Goal: Information Seeking & Learning: Learn about a topic

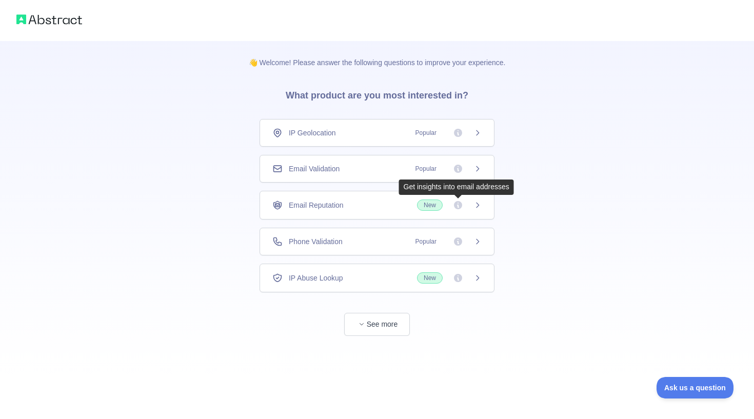
click at [459, 205] on icon at bounding box center [458, 205] width 8 height 8
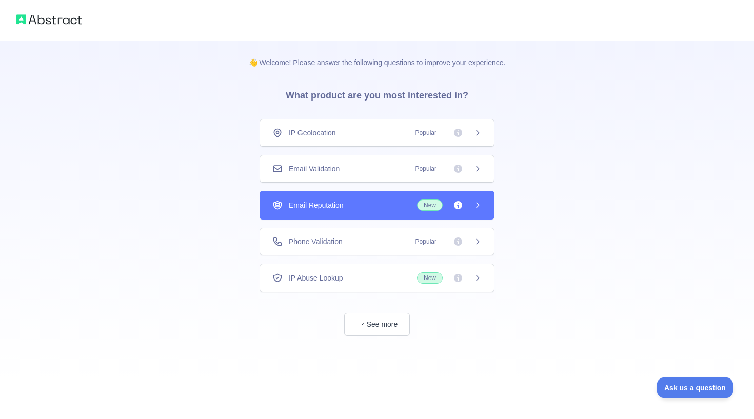
click at [457, 205] on icon at bounding box center [458, 205] width 8 height 8
click at [398, 169] on div "Email Validation Popular" at bounding box center [376, 169] width 209 height 10
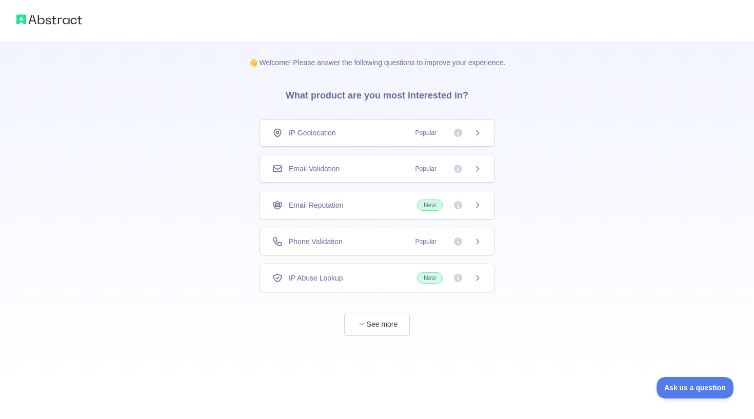
click at [430, 168] on span "Popular" at bounding box center [425, 169] width 33 height 10
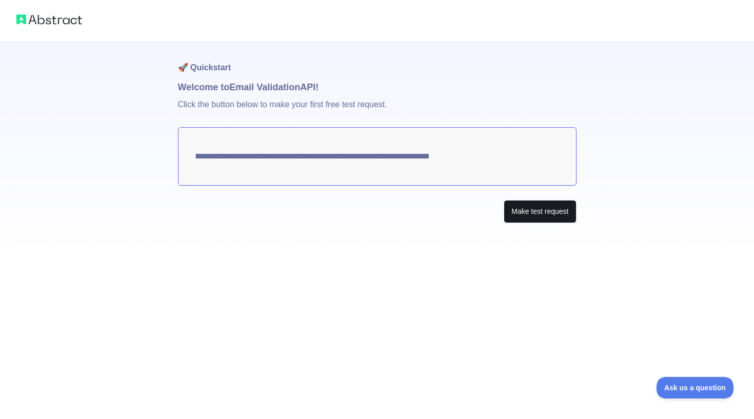
click at [533, 214] on button "Make test request" at bounding box center [540, 211] width 72 height 23
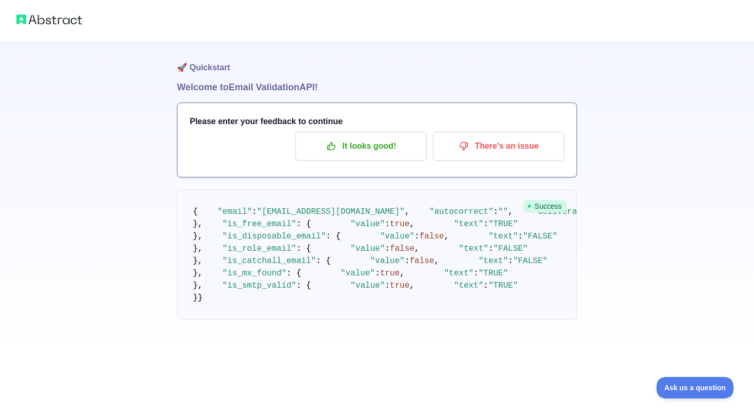
click at [544, 206] on span "Success" at bounding box center [545, 206] width 44 height 12
click at [356, 147] on p "It looks good!" at bounding box center [361, 145] width 116 height 17
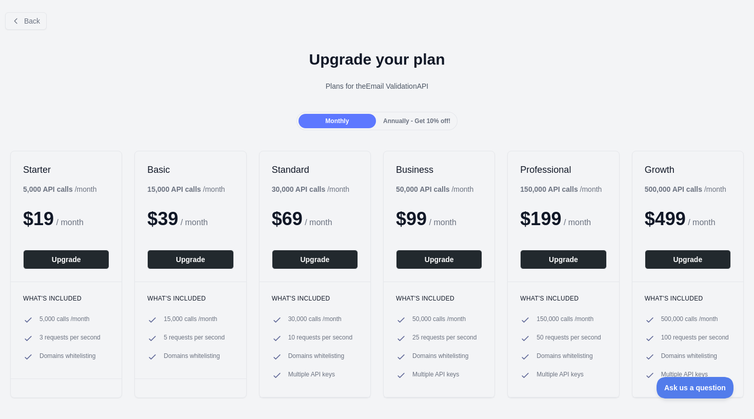
click at [412, 119] on span "Annually - Get 10% off!" at bounding box center [416, 120] width 67 height 7
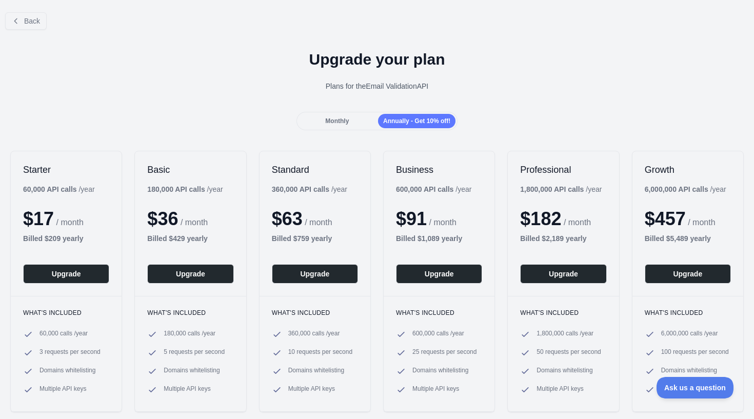
click at [362, 114] on div "Monthly" at bounding box center [337, 121] width 77 height 14
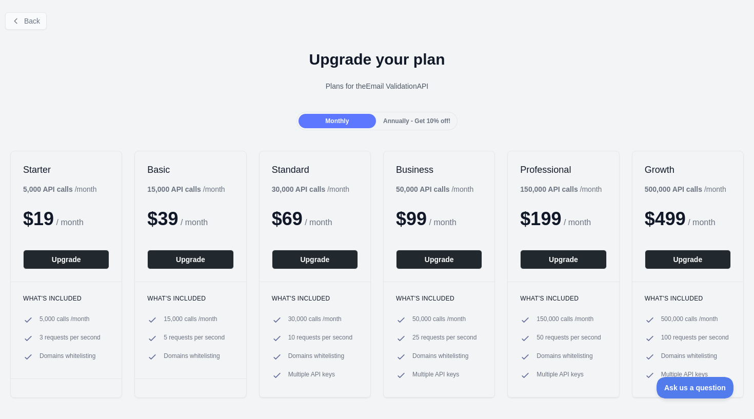
click at [33, 14] on button "Back" at bounding box center [26, 20] width 42 height 17
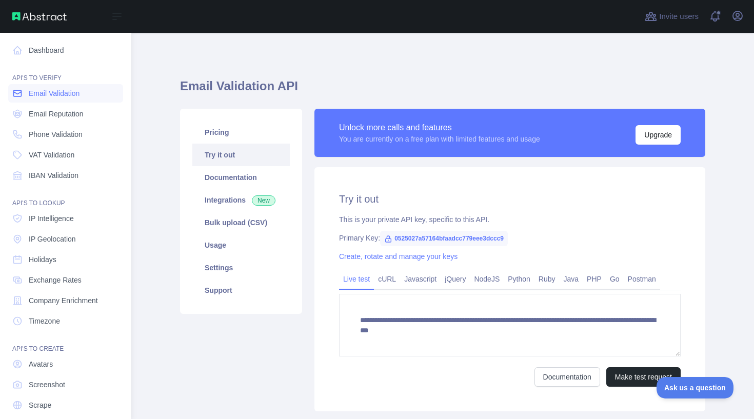
click at [70, 94] on span "Email Validation" at bounding box center [54, 93] width 51 height 10
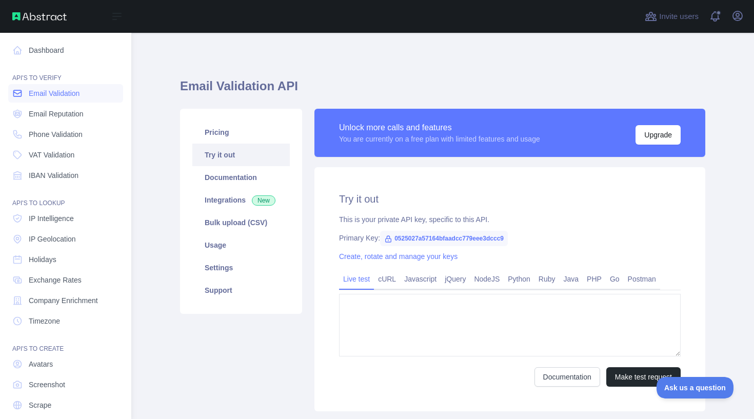
type textarea "**********"
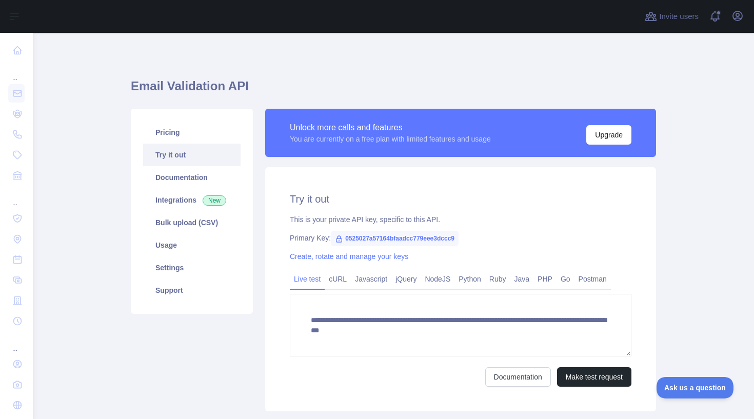
click at [339, 238] on icon at bounding box center [339, 239] width 8 height 8
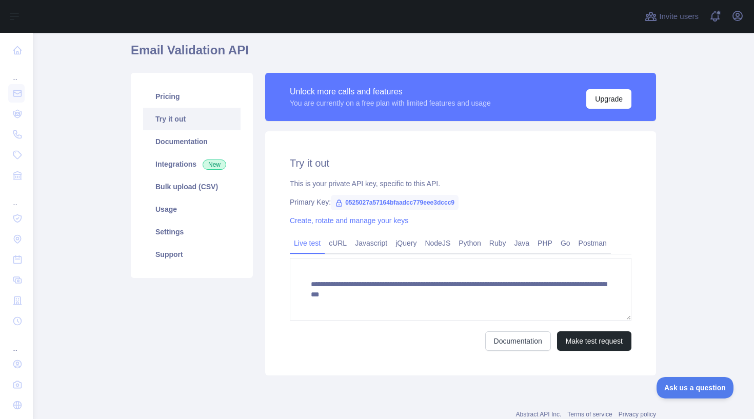
scroll to position [37, 0]
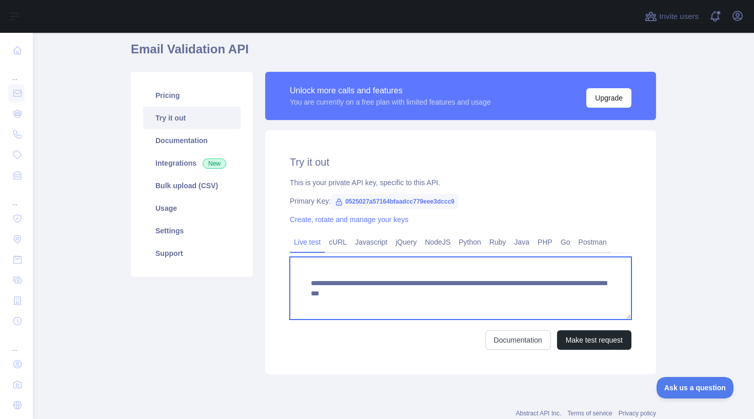
drag, startPoint x: 310, startPoint y: 280, endPoint x: 685, endPoint y: 299, distance: 375.4
click at [687, 302] on main "**********" at bounding box center [393, 226] width 721 height 386
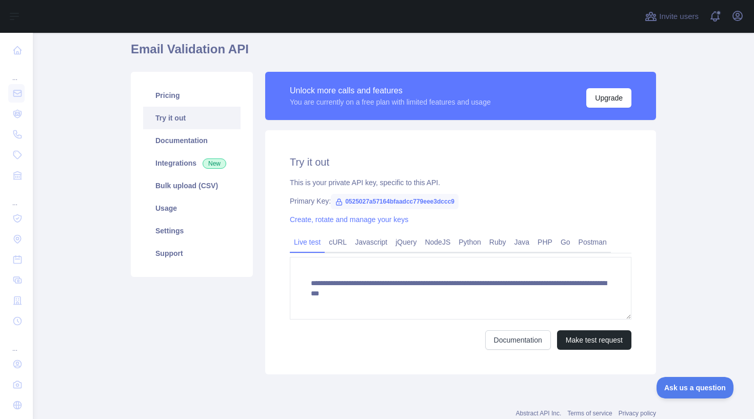
click at [650, 268] on div "**********" at bounding box center [460, 252] width 391 height 244
click at [339, 202] on icon at bounding box center [339, 202] width 6 height 6
drag, startPoint x: 346, startPoint y: 200, endPoint x: 470, endPoint y: 204, distance: 124.2
click at [459, 204] on span "0525027a57164bfaadcc779eee3dccc9" at bounding box center [395, 201] width 128 height 15
copy div "0525027a57164bfaadcc779eee3dccc9"
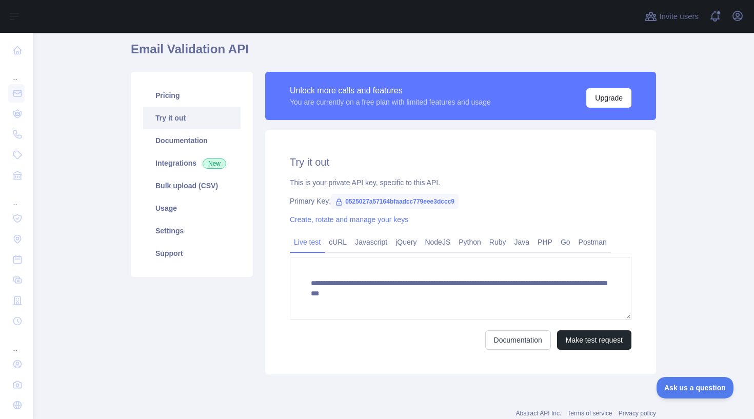
click at [527, 210] on div "**********" at bounding box center [460, 252] width 391 height 244
click at [186, 204] on link "Usage" at bounding box center [191, 208] width 97 height 23
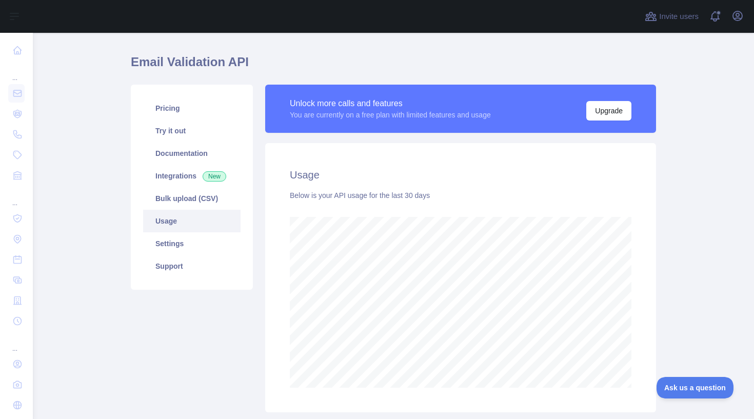
scroll to position [25, 0]
click at [205, 111] on link "Pricing" at bounding box center [191, 107] width 97 height 23
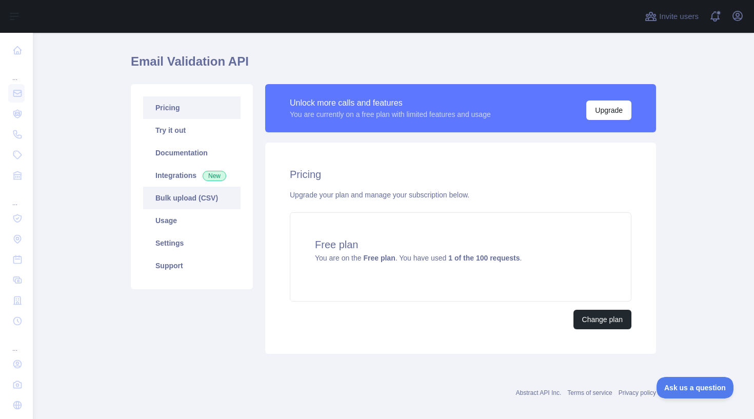
click at [195, 196] on link "Bulk upload (CSV)" at bounding box center [191, 198] width 97 height 23
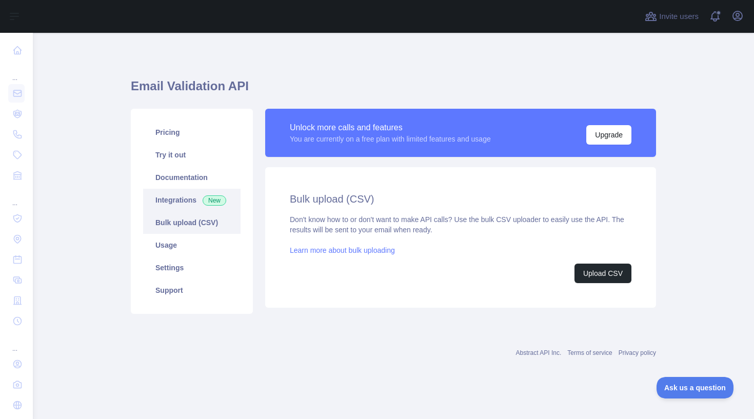
click at [187, 204] on link "Integrations New" at bounding box center [191, 200] width 97 height 23
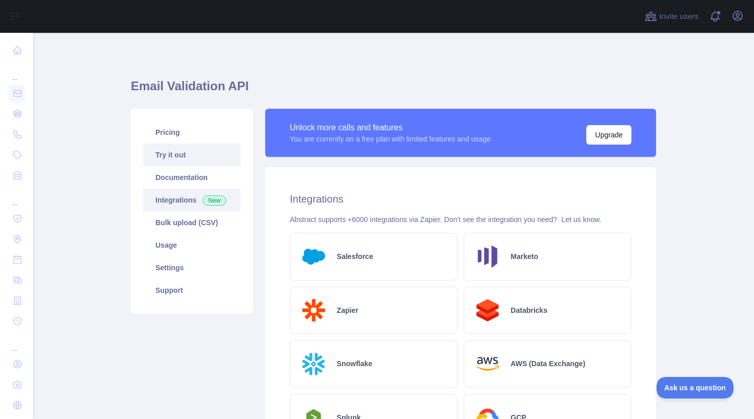
click at [184, 156] on link "Try it out" at bounding box center [191, 155] width 97 height 23
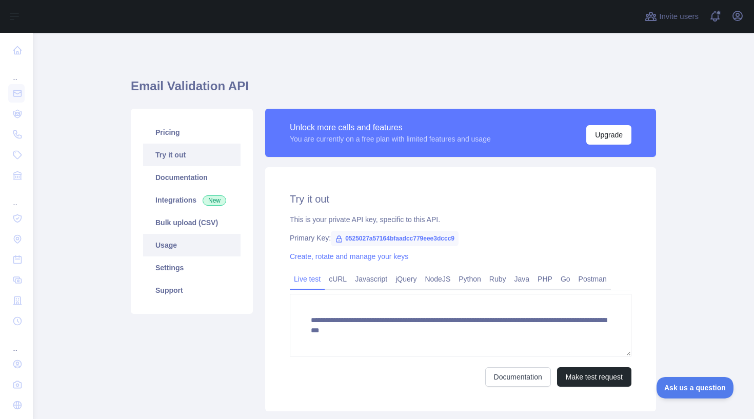
click at [174, 245] on link "Usage" at bounding box center [191, 245] width 97 height 23
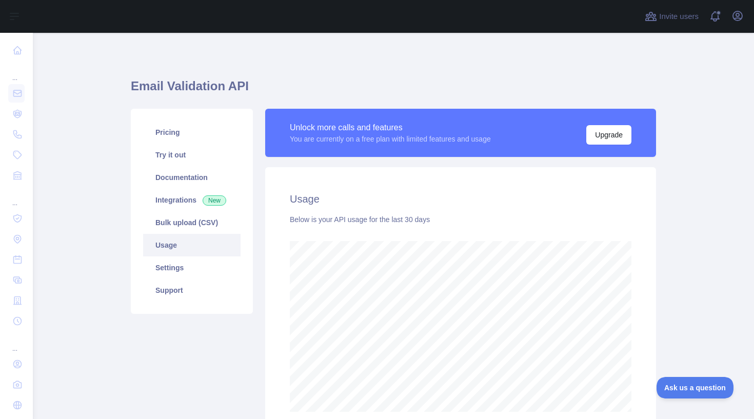
scroll to position [386, 721]
click at [181, 196] on link "Integrations New" at bounding box center [191, 200] width 97 height 23
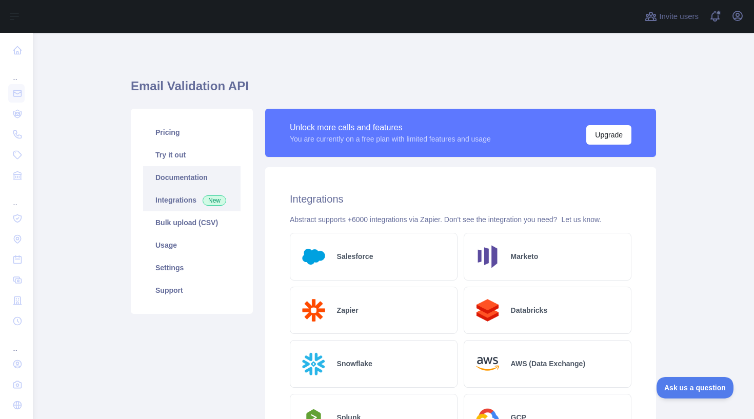
click at [195, 179] on link "Documentation" at bounding box center [191, 177] width 97 height 23
